Goal: Information Seeking & Learning: Check status

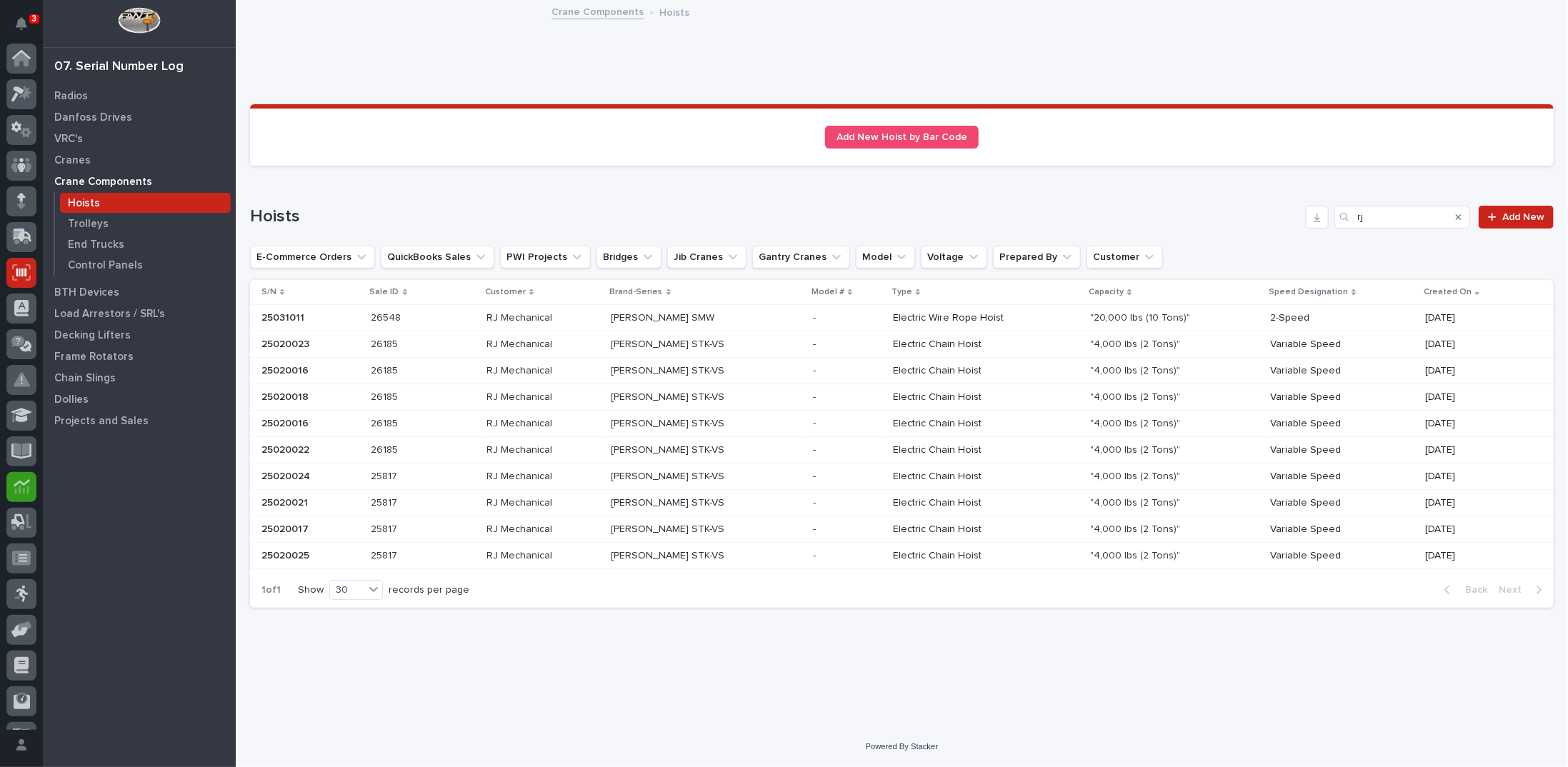
scroll to position [63, 0]
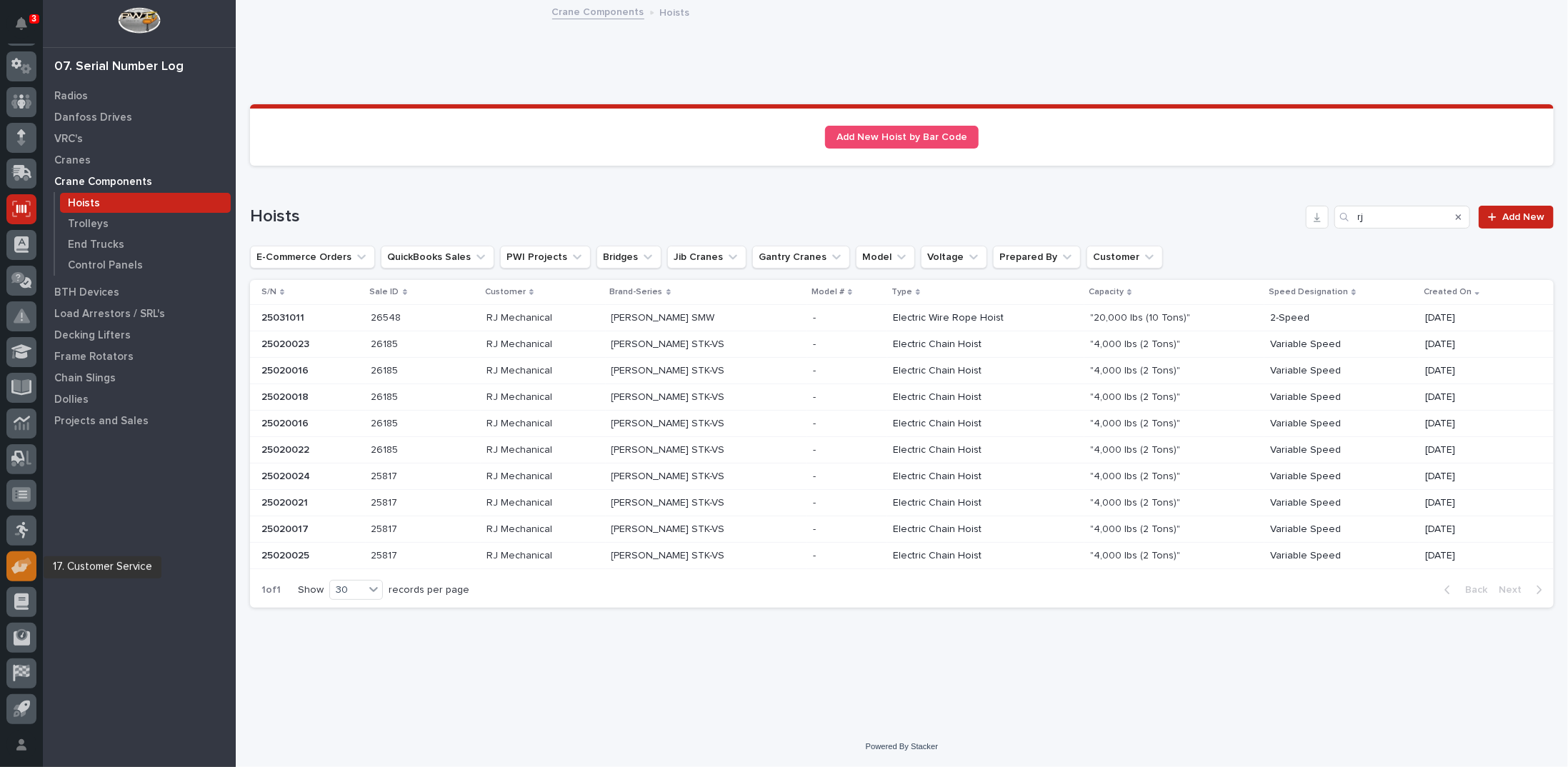
click at [6, 570] on link at bounding box center [21, 567] width 30 height 30
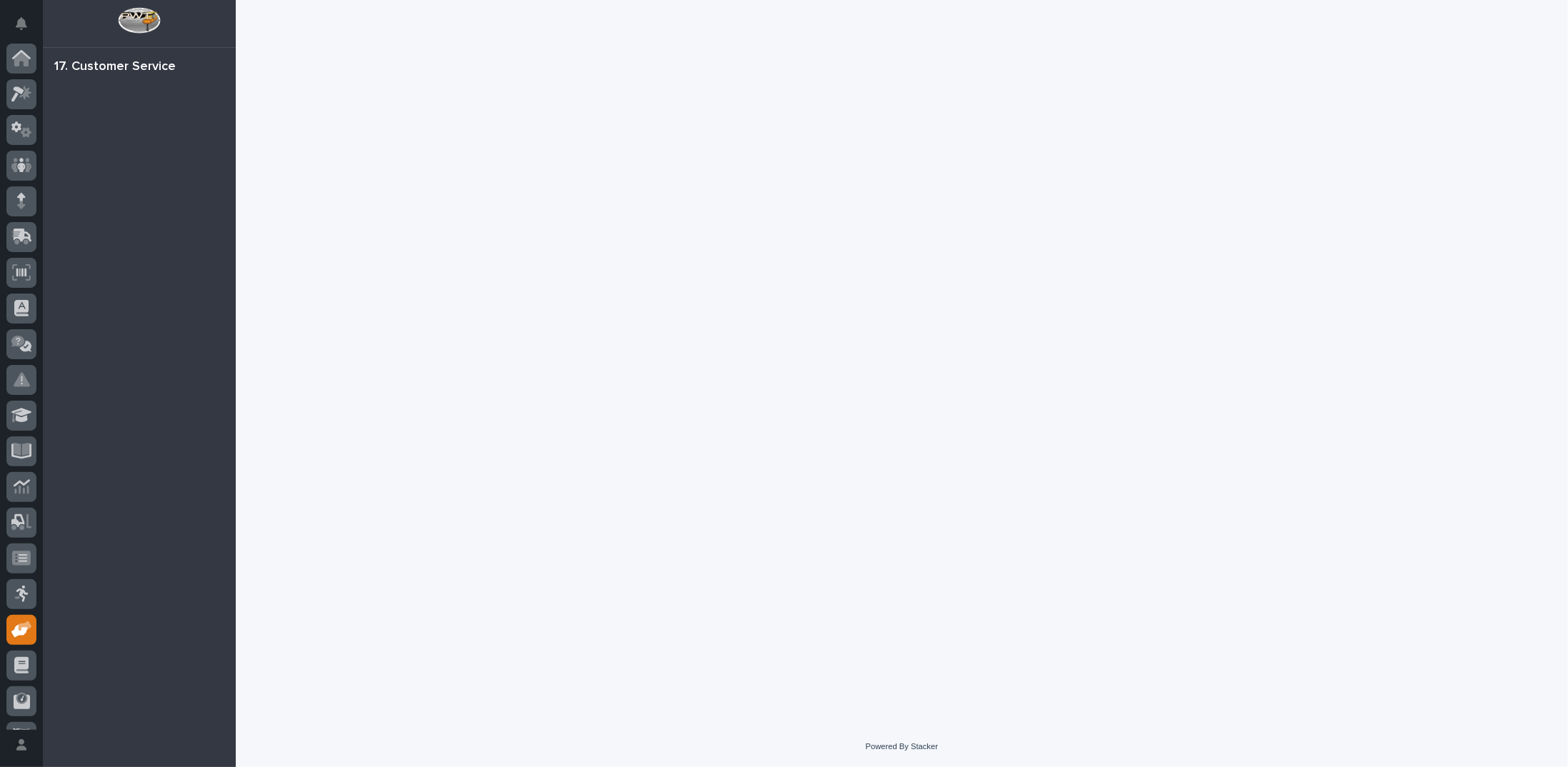
scroll to position [63, 0]
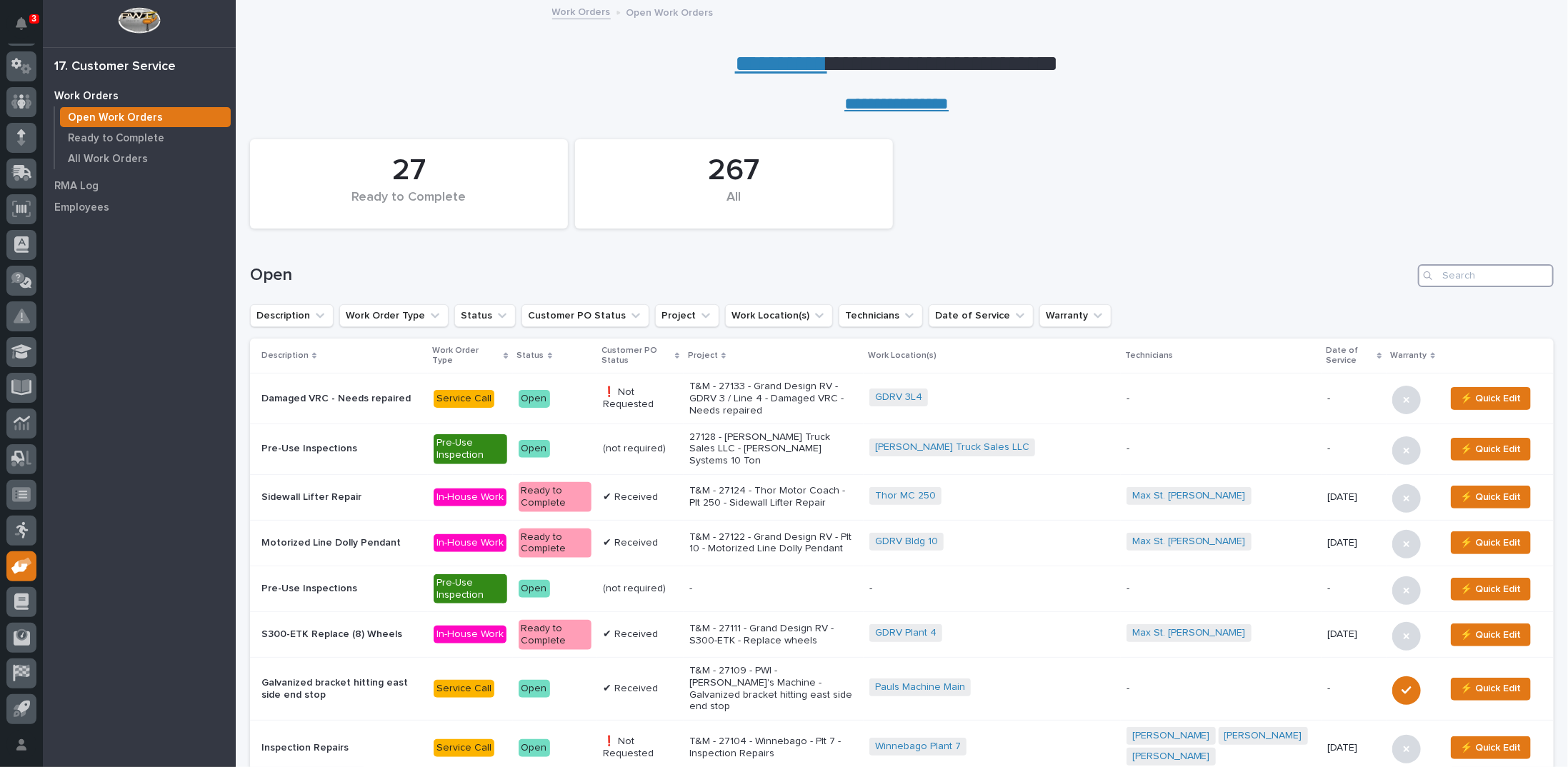
click at [1474, 272] on input "Search" at bounding box center [1485, 275] width 136 height 23
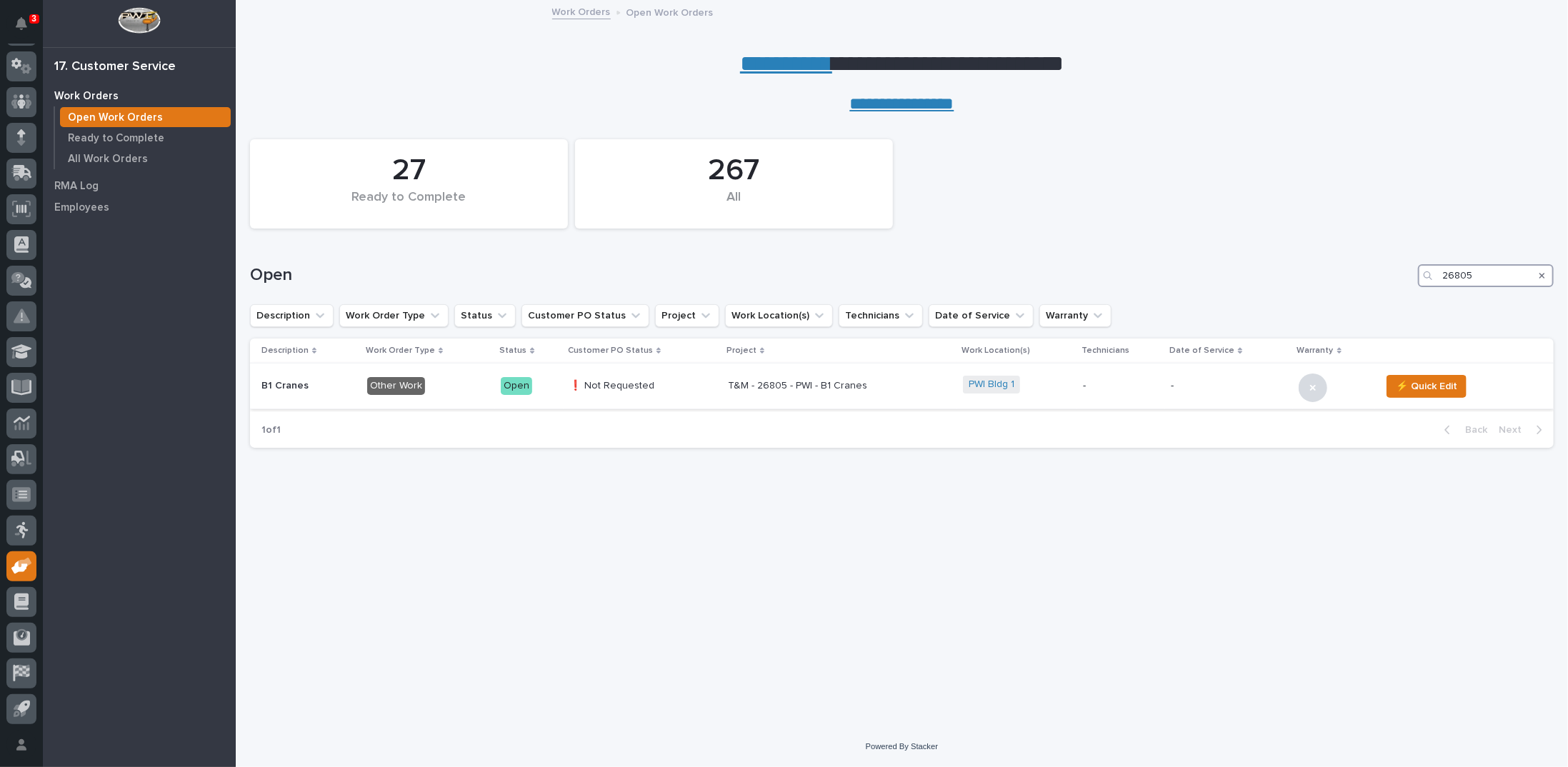
type input "26805"
click at [800, 385] on p "T&M - 26805 - PWI - B1 Cranes" at bounding box center [840, 386] width 224 height 12
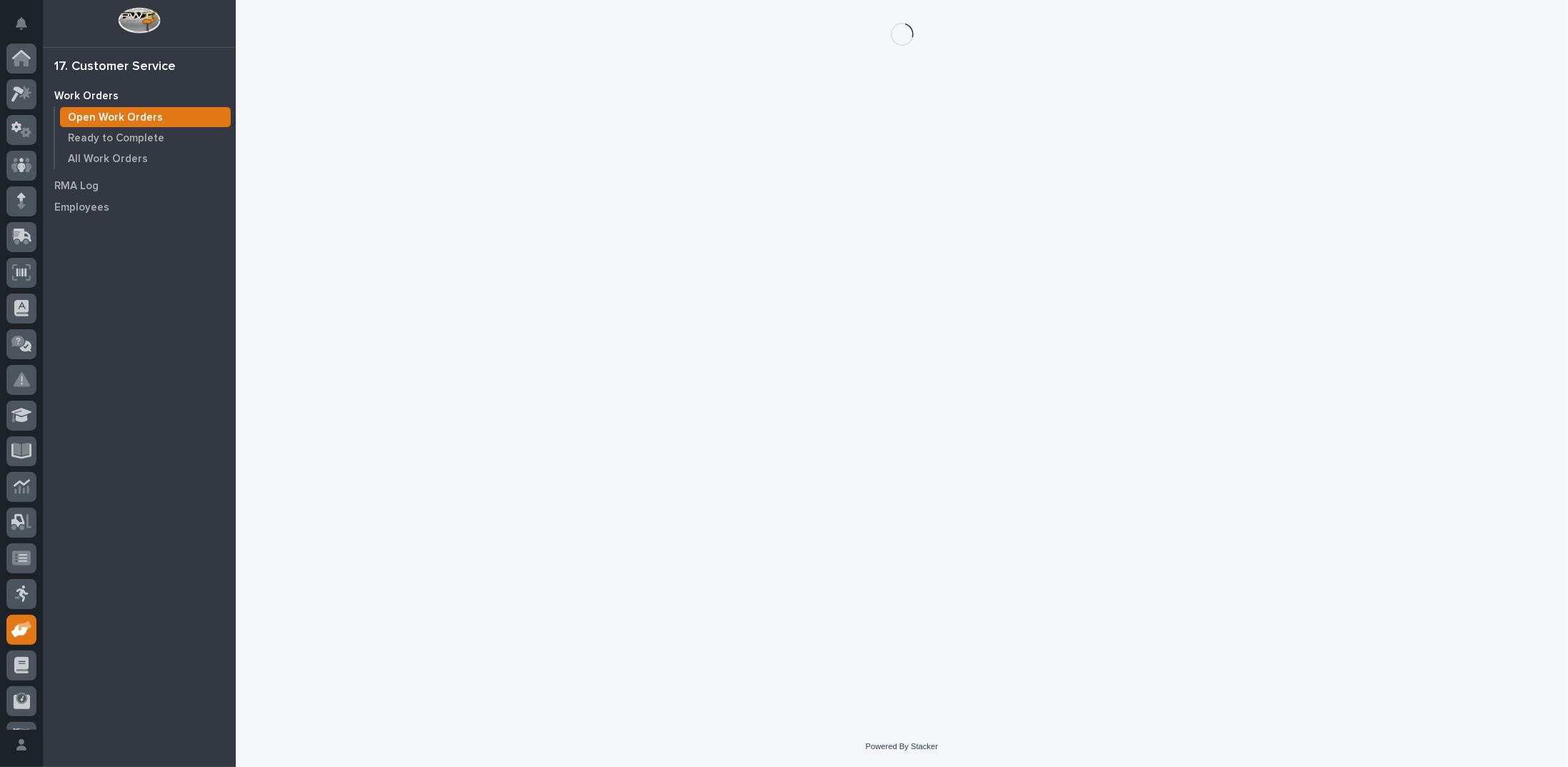
scroll to position [63, 0]
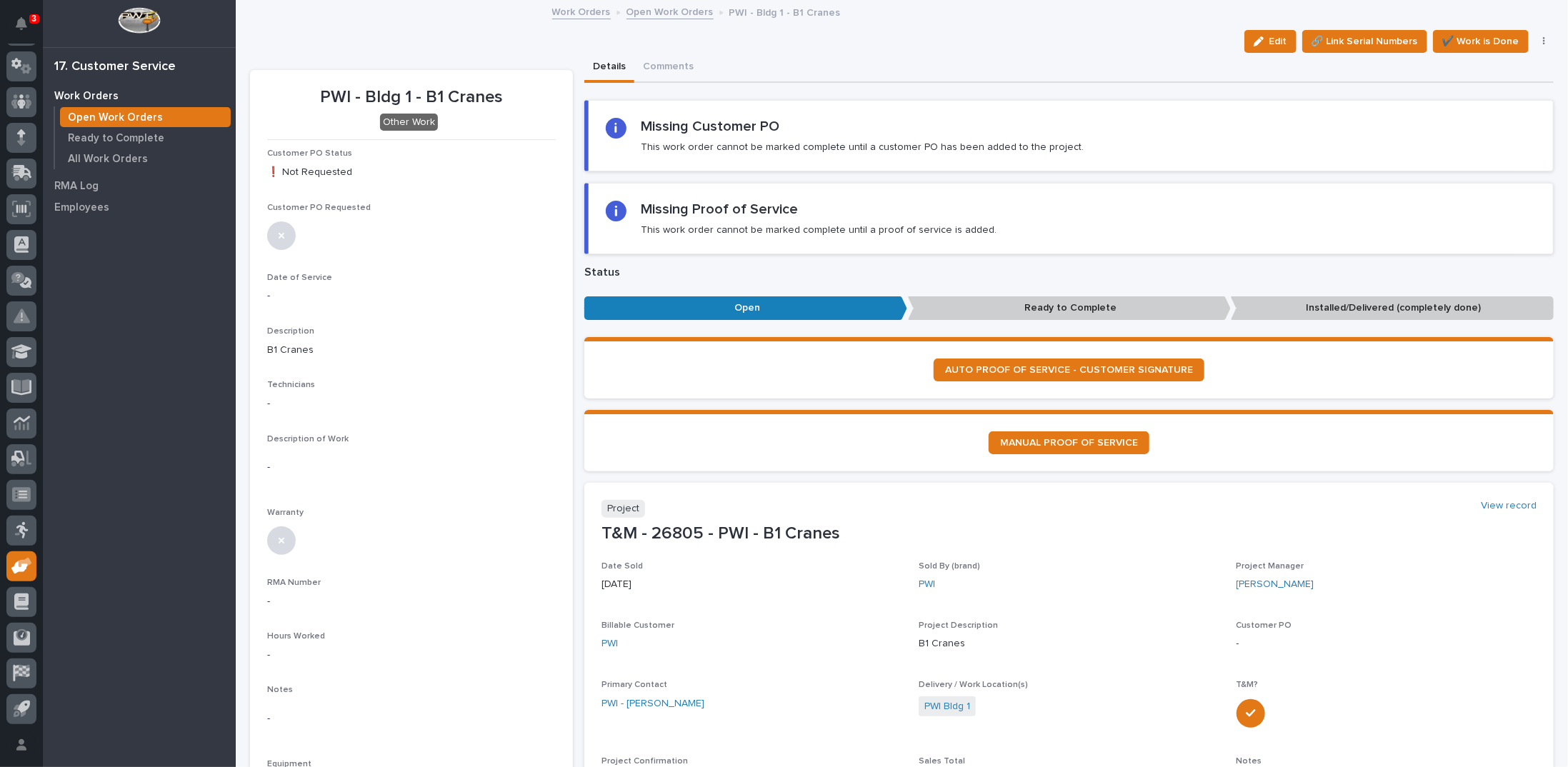
click at [657, 9] on link "Open Work Orders" at bounding box center [670, 11] width 87 height 17
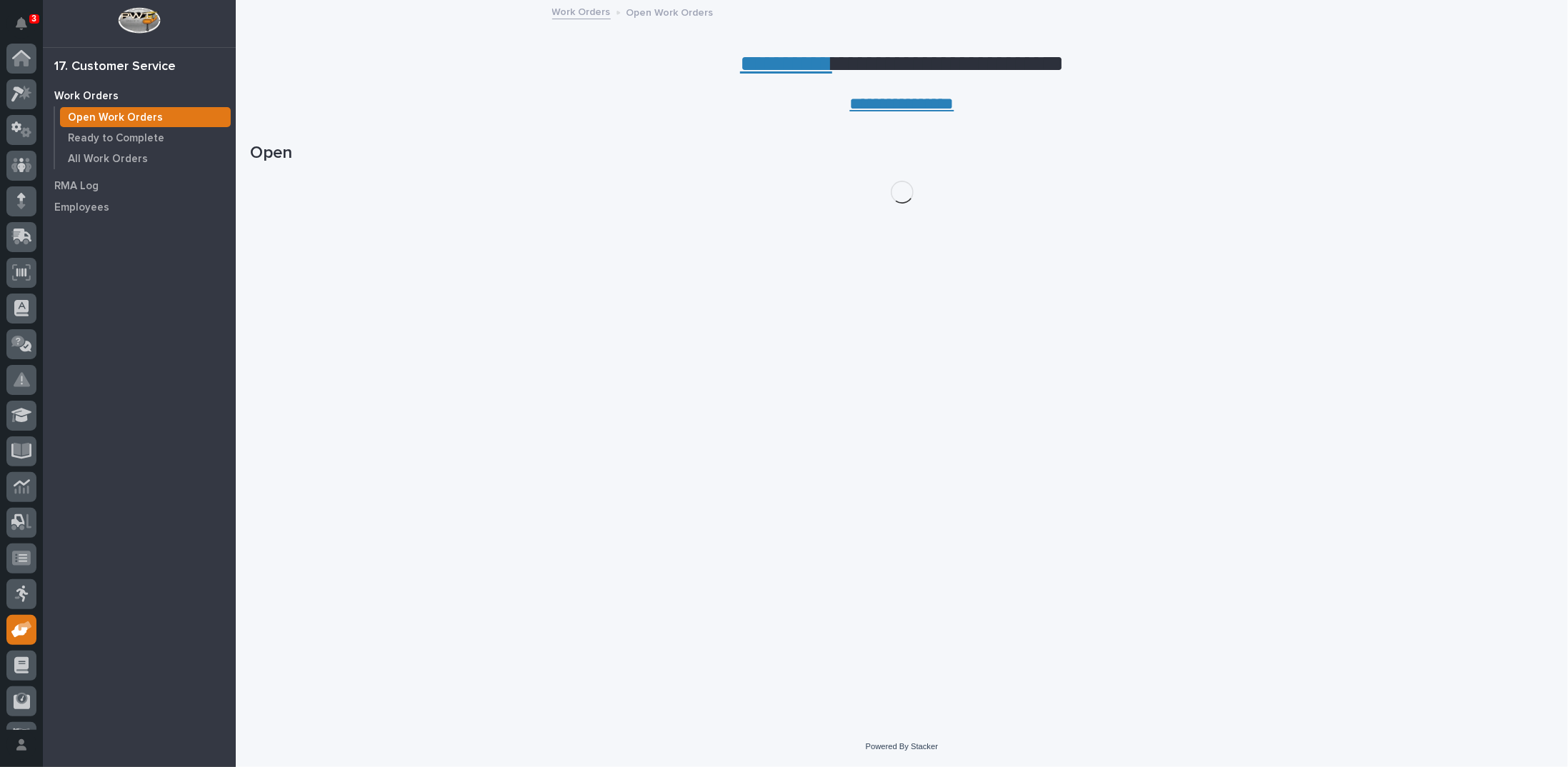
scroll to position [63, 0]
